Goal: Navigation & Orientation: Find specific page/section

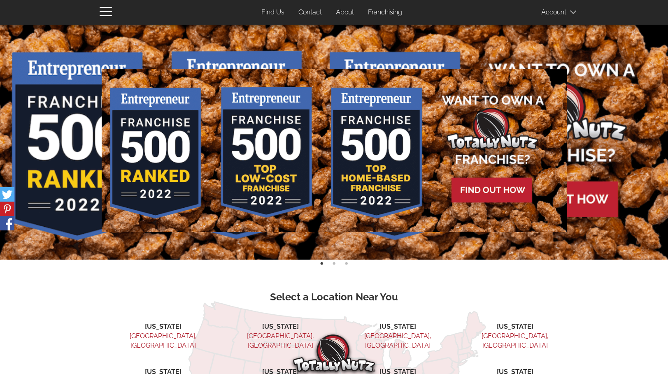
click at [315, 16] on link "Contact" at bounding box center [310, 13] width 36 height 16
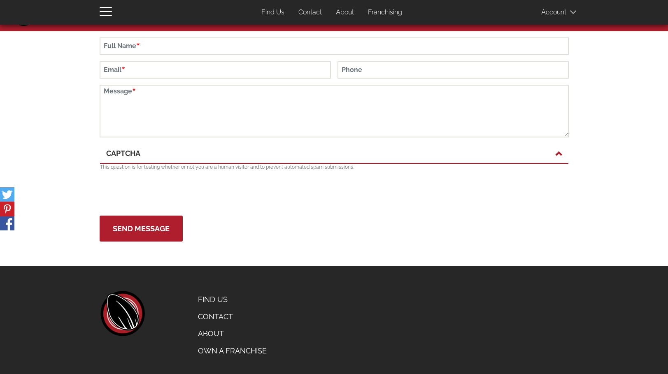
scroll to position [41, 0]
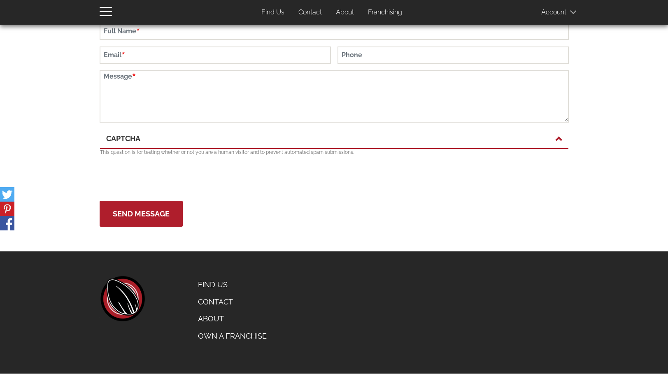
click at [221, 299] on link "Contact" at bounding box center [232, 301] width 81 height 17
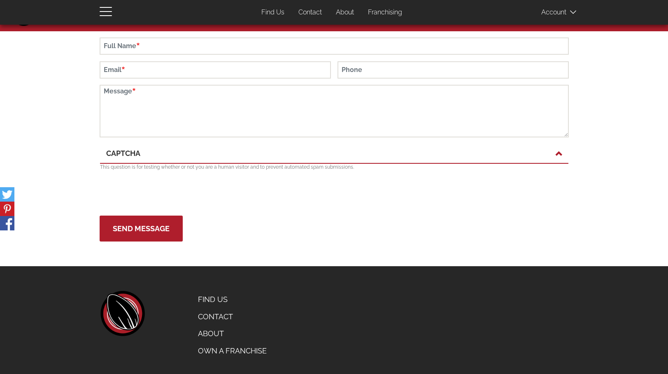
scroll to position [41, 0]
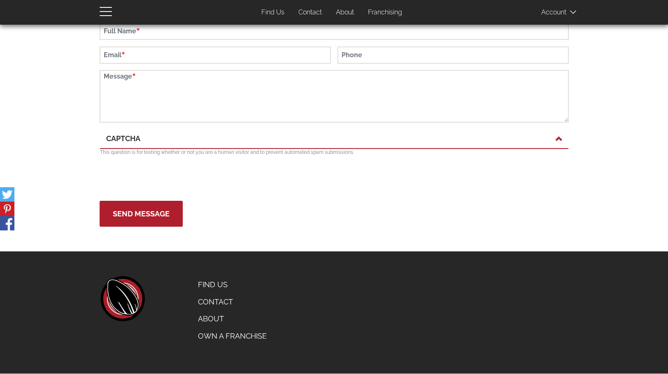
click at [242, 333] on link "Own a Franchise" at bounding box center [232, 336] width 81 height 17
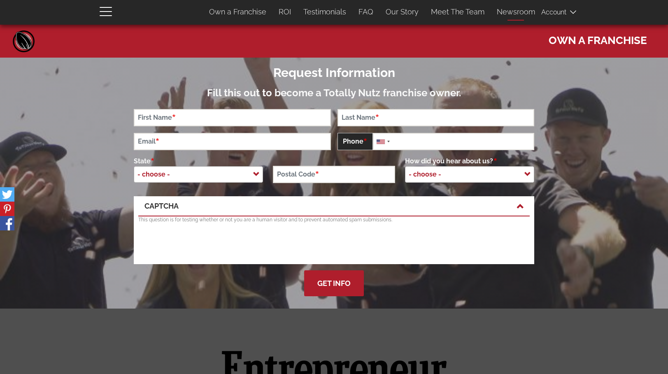
click at [517, 11] on link "Newsroom" at bounding box center [516, 11] width 51 height 17
